Goal: Complete application form

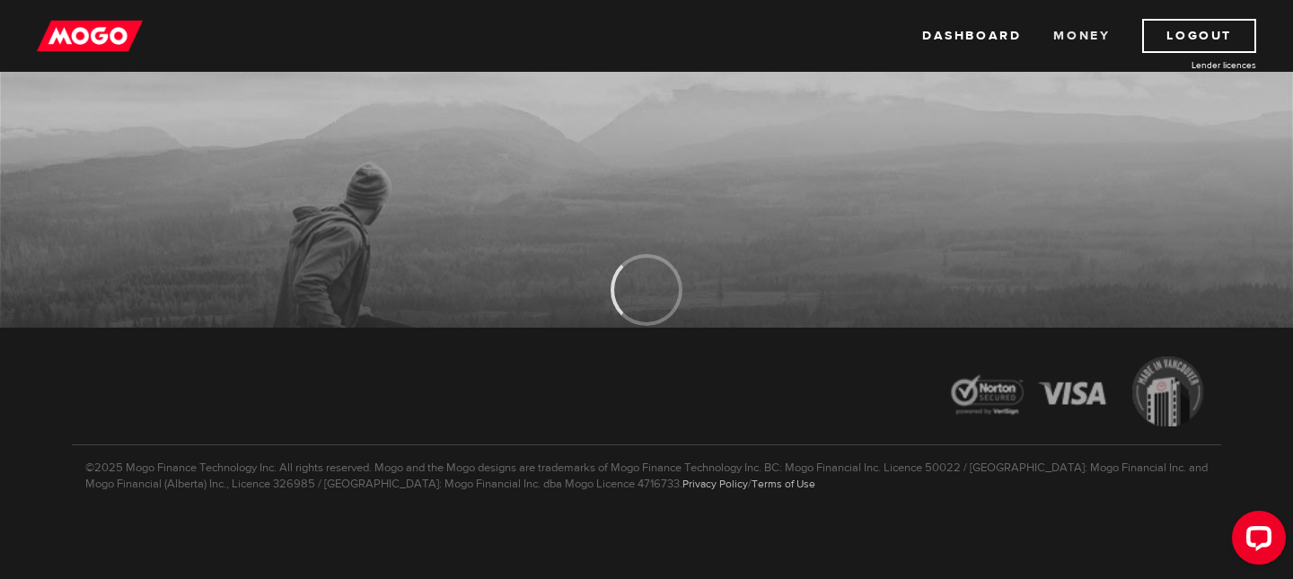
click at [1092, 24] on link "Money" at bounding box center [1081, 36] width 57 height 34
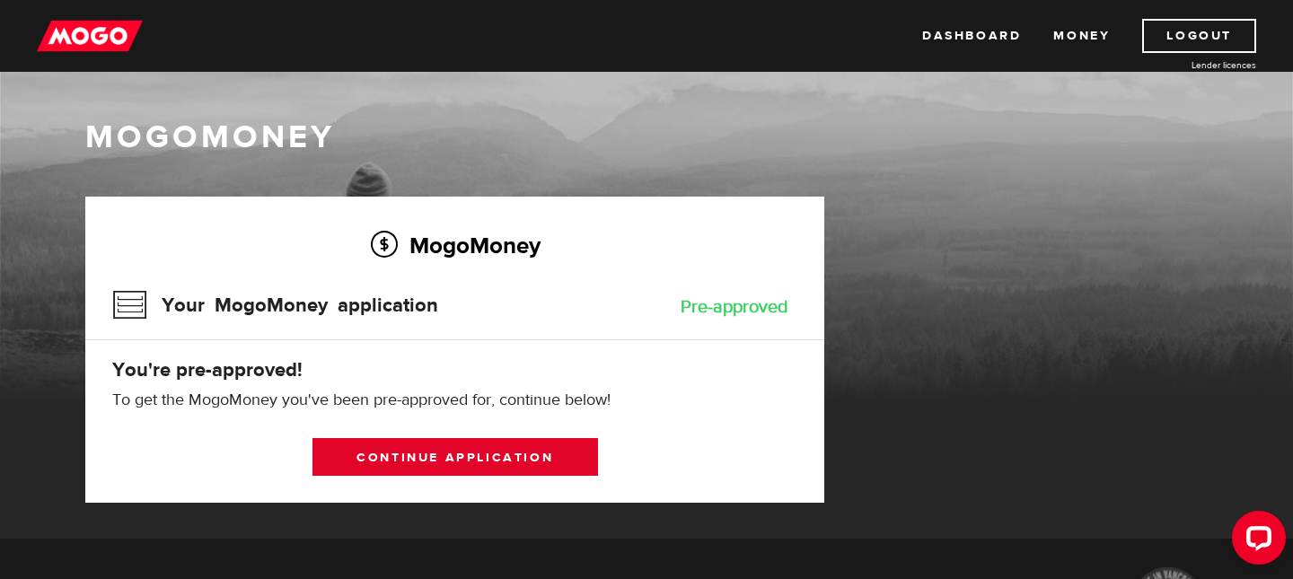
click at [364, 444] on link "Continue application" at bounding box center [455, 457] width 286 height 38
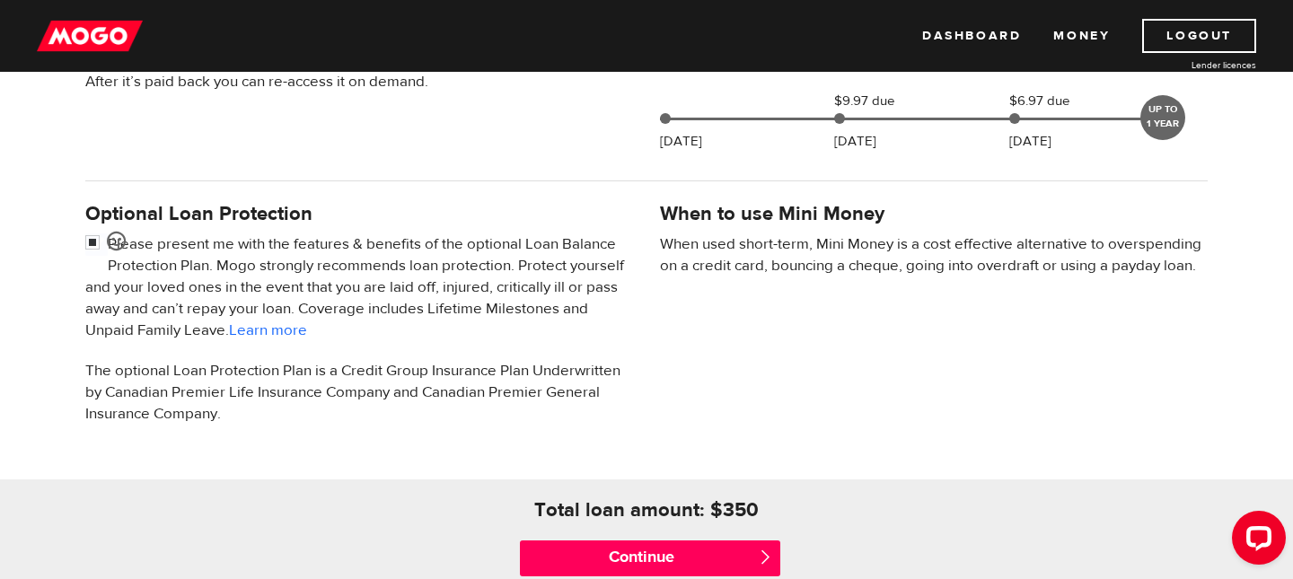
scroll to position [509, 0]
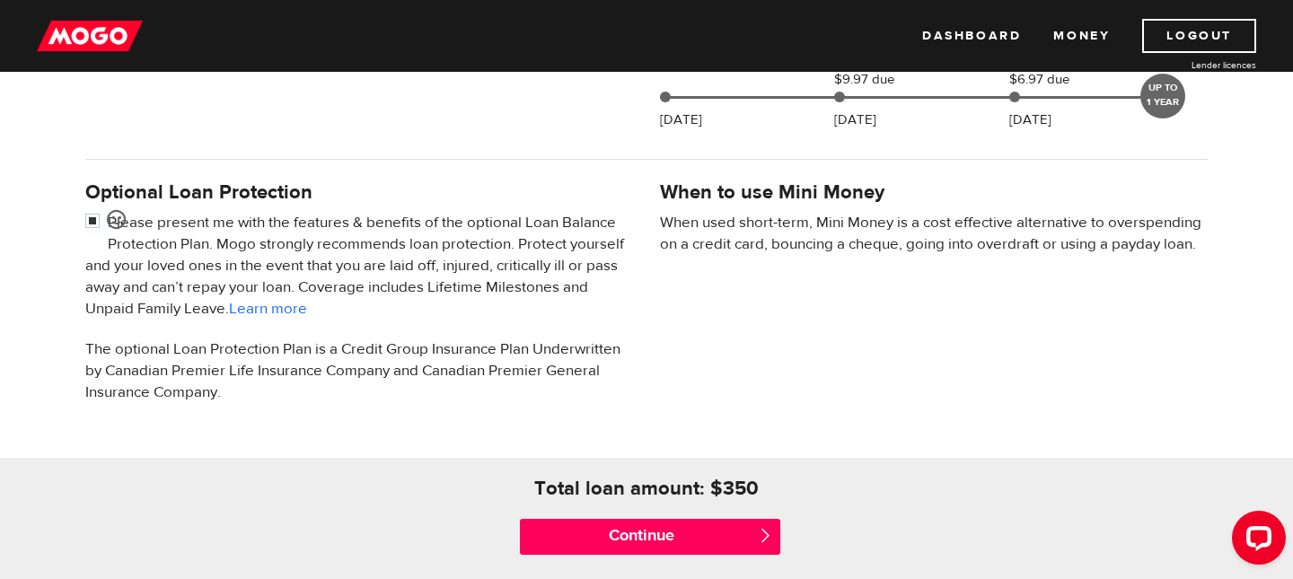
click at [382, 227] on p "Please present me with the features & benefits of the optional Loan Balance Pro…" at bounding box center [359, 266] width 548 height 108
click at [98, 221] on input "checkbox" at bounding box center [96, 223] width 22 height 22
click at [83, 219] on div "Optional Loan Protection Please present me with the features & benefits of the …" at bounding box center [359, 300] width 575 height 246
click at [90, 219] on input "checkbox" at bounding box center [96, 223] width 22 height 22
click at [90, 220] on input "checkbox" at bounding box center [96, 223] width 22 height 22
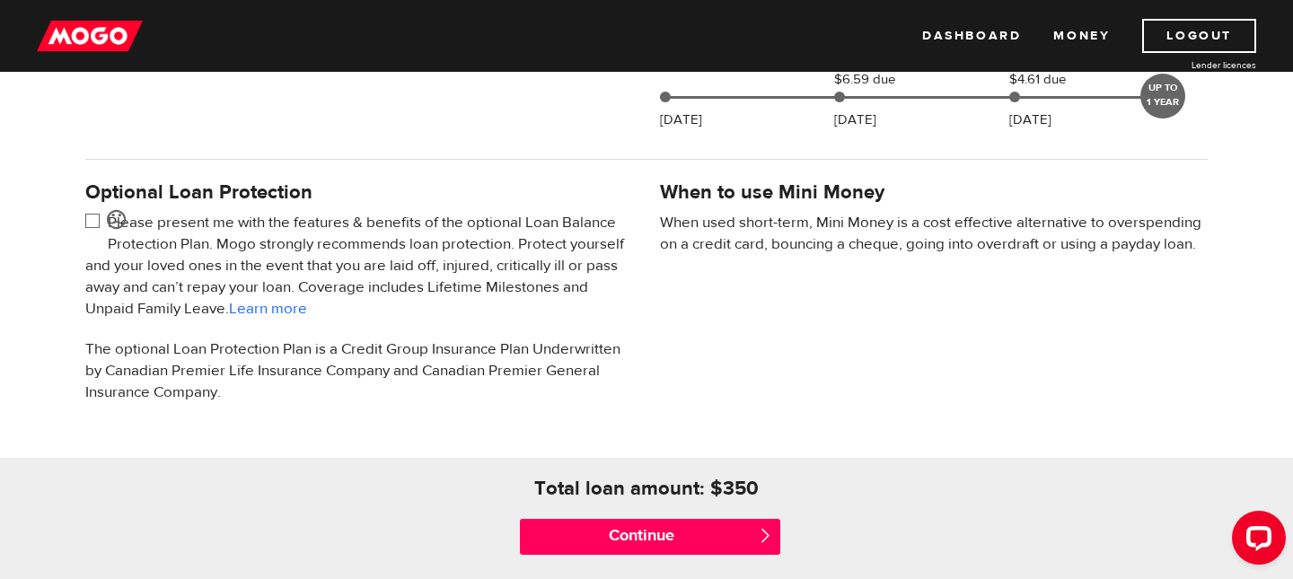
click at [92, 223] on input "checkbox" at bounding box center [96, 223] width 22 height 22
checkbox input "false"
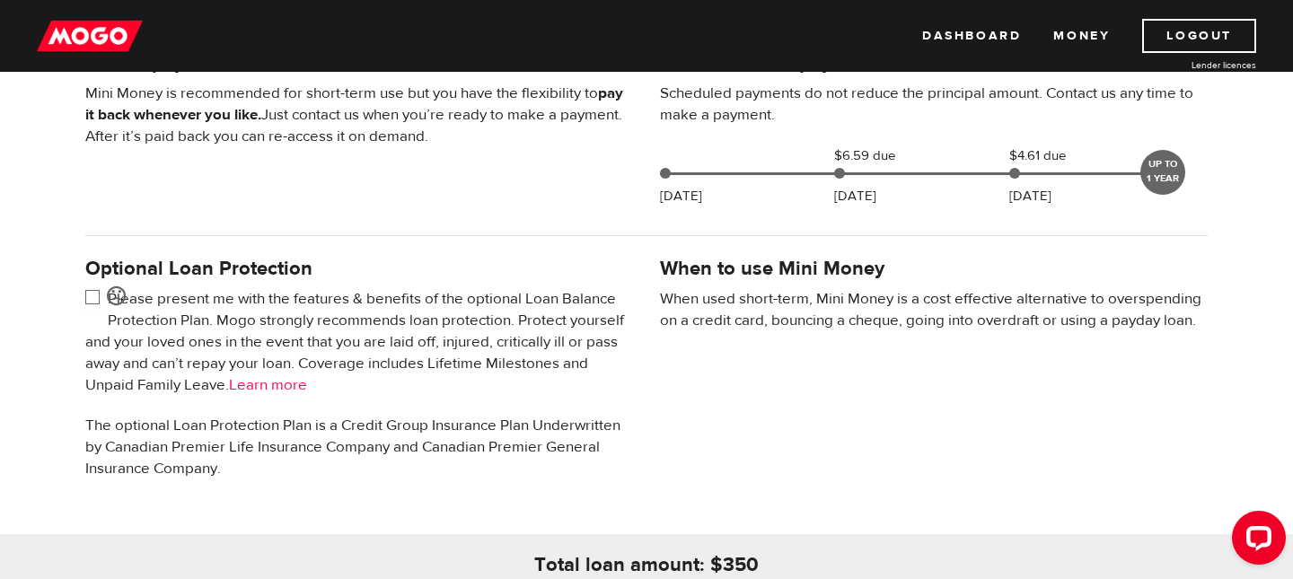
scroll to position [550, 0]
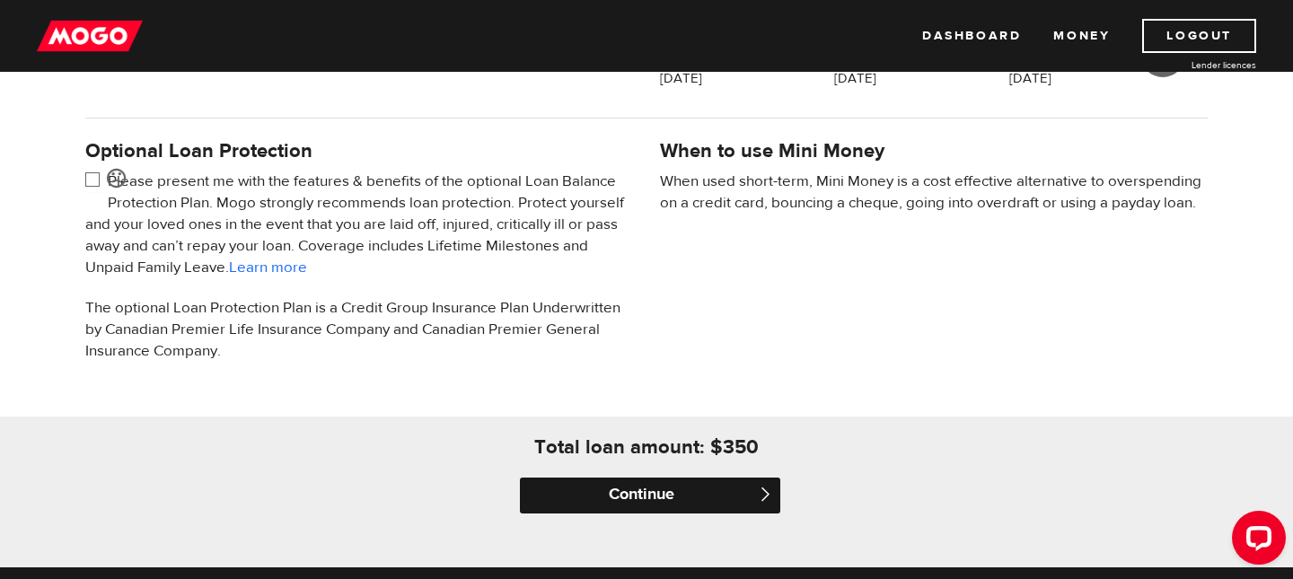
click at [611, 488] on input "Continue" at bounding box center [650, 496] width 260 height 36
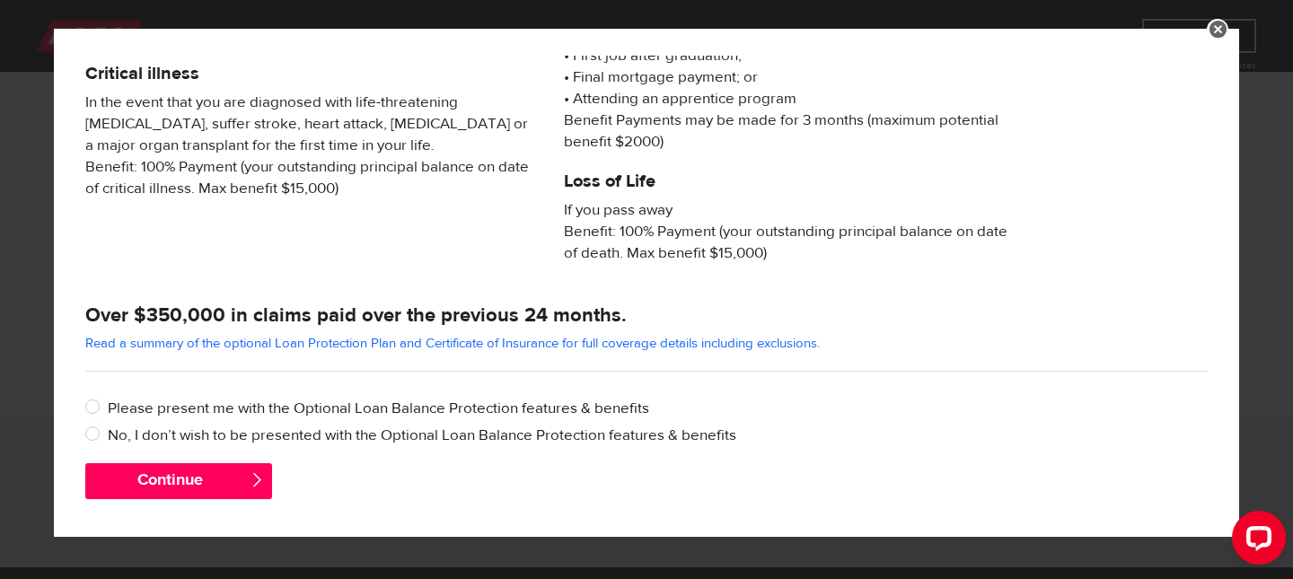
scroll to position [387, 0]
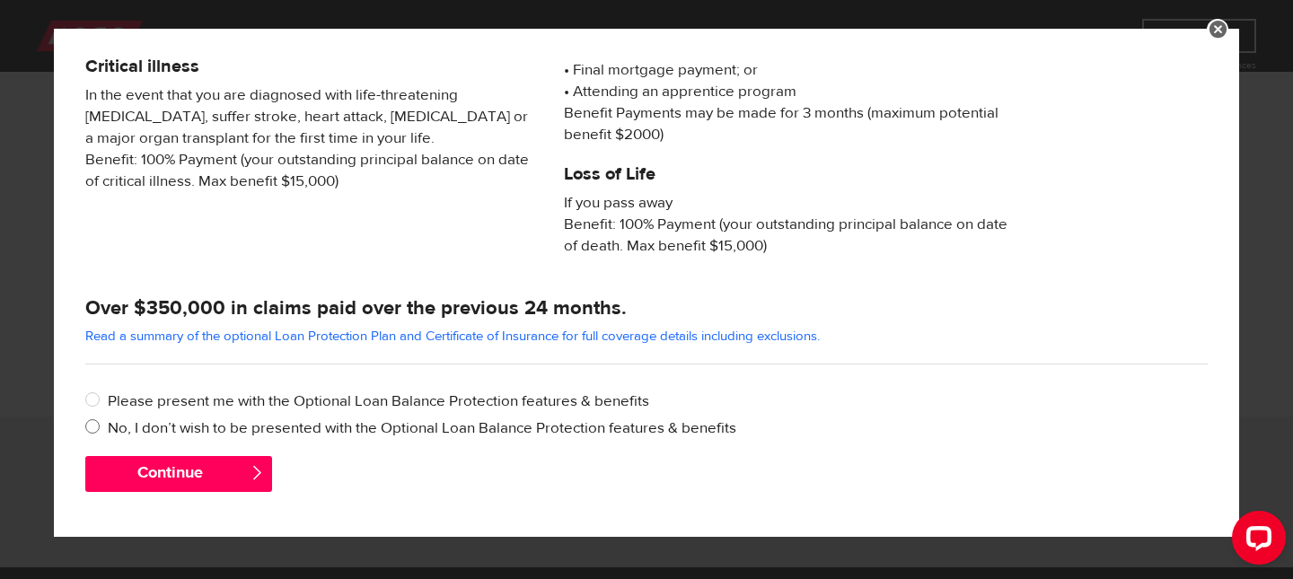
click at [235, 425] on label "No, I don’t wish to be presented with the Optional Loan Balance Protection feat…" at bounding box center [658, 428] width 1100 height 22
click at [108, 425] on input "No, I don’t wish to be presented with the Optional Loan Balance Protection feat…" at bounding box center [96, 428] width 22 height 22
radio input "true"
click at [1219, 19] on link at bounding box center [1218, 30] width 22 height 22
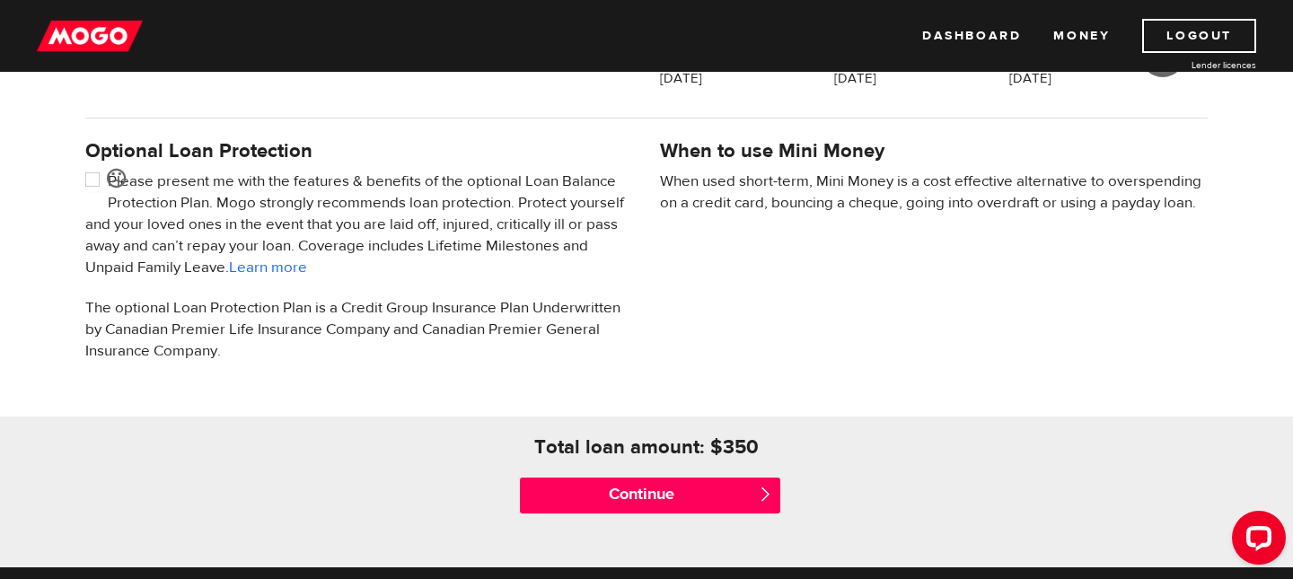
scroll to position [549, 0]
